Goal: Transaction & Acquisition: Purchase product/service

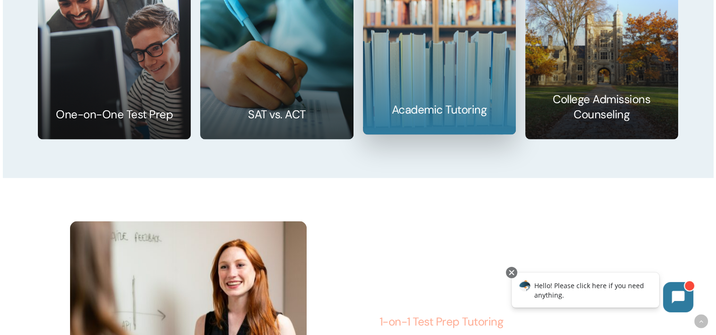
scroll to position [1514, 0]
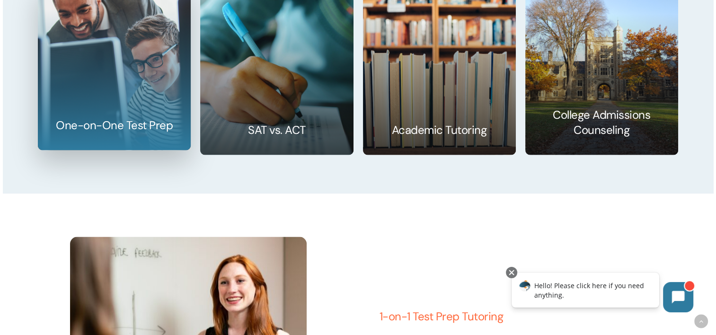
click at [153, 118] on link at bounding box center [114, 67] width 152 height 165
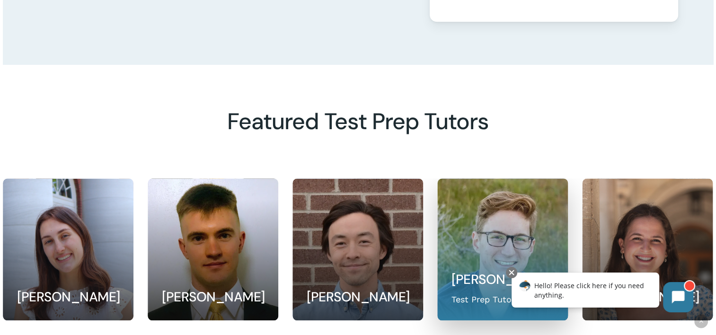
scroll to position [710, 0]
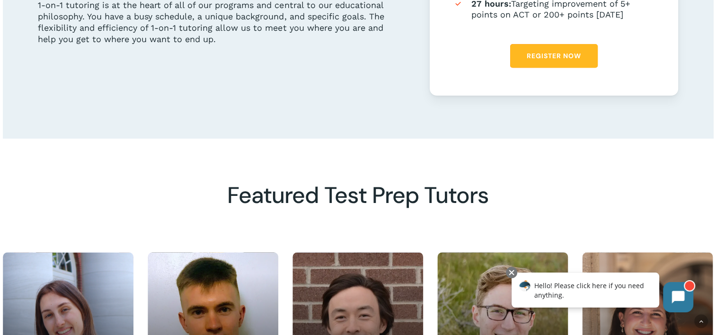
click at [541, 64] on link "Register Now" at bounding box center [554, 56] width 88 height 24
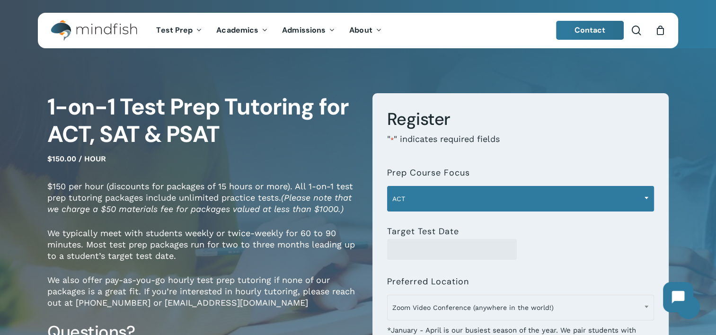
click at [454, 208] on span "ACT" at bounding box center [520, 199] width 266 height 20
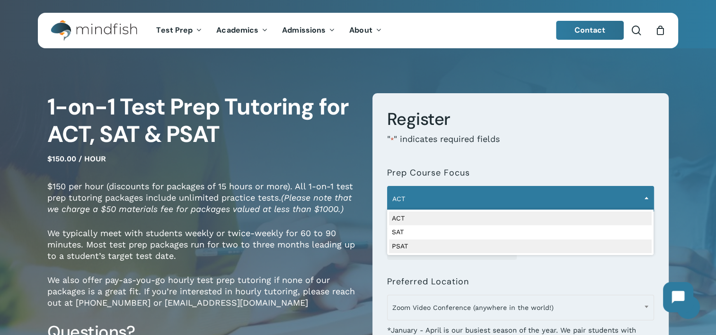
select select "****"
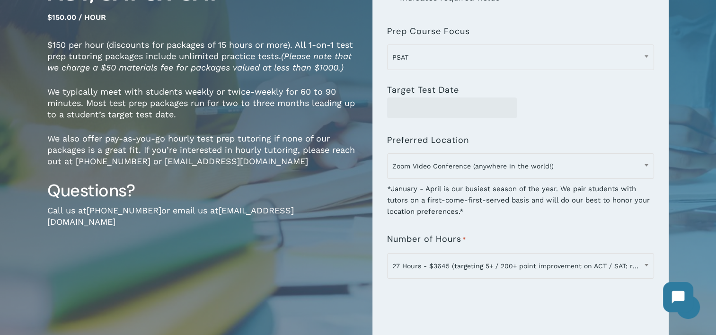
scroll to position [142, 0]
click at [436, 114] on input "Target Test Date" at bounding box center [452, 107] width 130 height 21
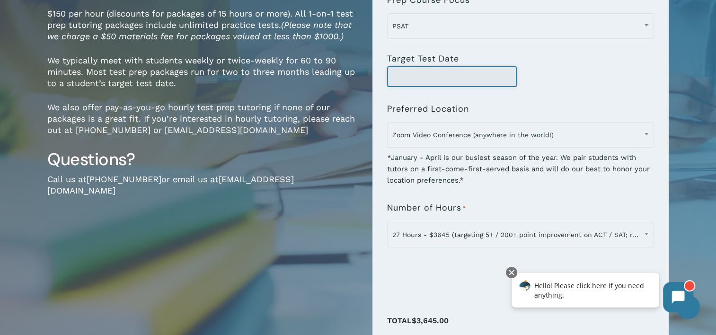
scroll to position [189, 0]
